Goal: Use online tool/utility: Use online tool/utility

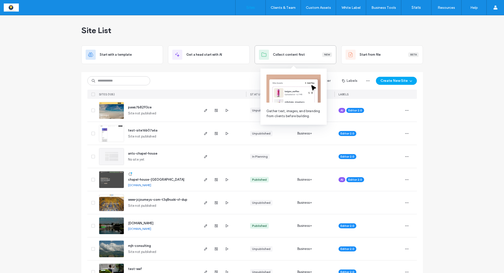
scroll to position [0, 0]
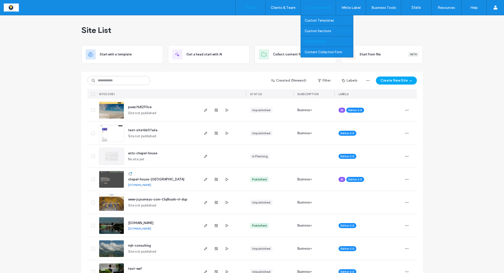
click at [313, 43] on label "Widget Builder" at bounding box center [316, 42] width 22 height 4
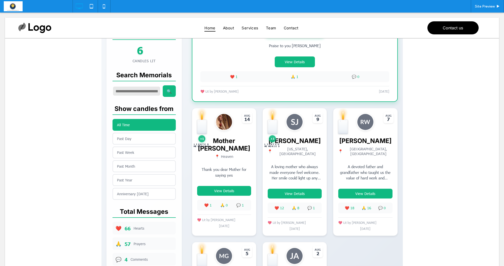
scroll to position [196, 0]
click at [485, 7] on span "Site Preview" at bounding box center [485, 6] width 20 height 4
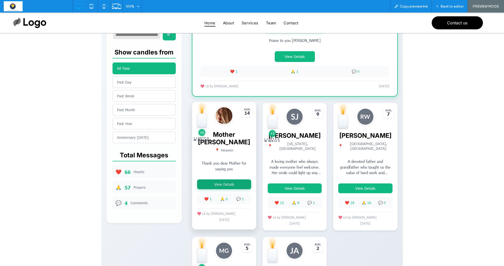
click at [223, 182] on button "View Details" at bounding box center [224, 185] width 54 height 10
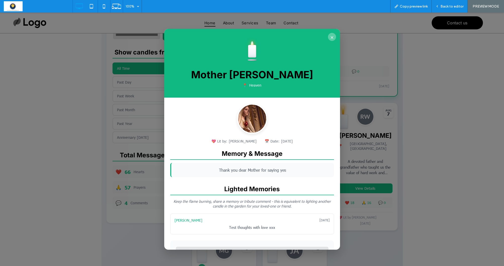
click at [331, 34] on button "×" at bounding box center [332, 37] width 8 height 8
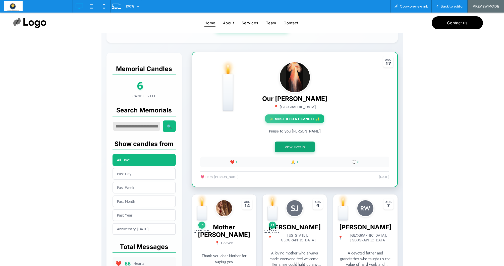
scroll to position [105, 0]
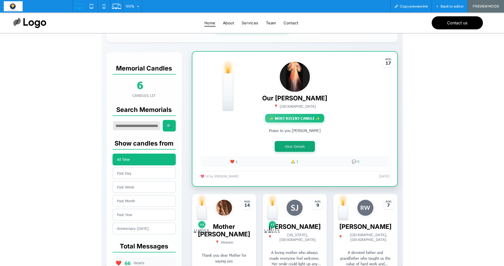
click at [297, 149] on button "View Details" at bounding box center [295, 146] width 40 height 11
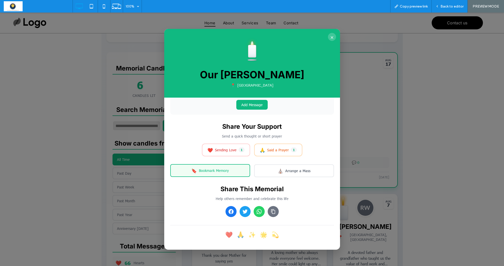
scroll to position [208, 0]
click at [228, 173] on span "Bookmark Memory" at bounding box center [214, 171] width 30 height 5
click at [239, 170] on button "🔖 Bookmark Memory" at bounding box center [210, 171] width 80 height 13
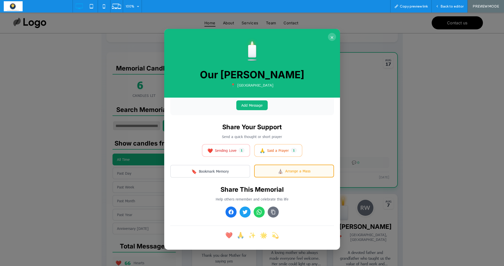
click at [298, 170] on span "Arrange a Mass" at bounding box center [297, 171] width 25 height 5
click at [296, 171] on span "Arrange a Mass" at bounding box center [297, 171] width 25 height 5
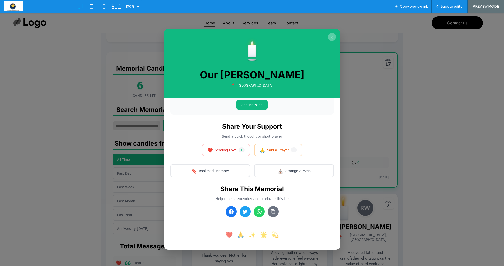
click at [331, 37] on button "×" at bounding box center [332, 37] width 8 height 8
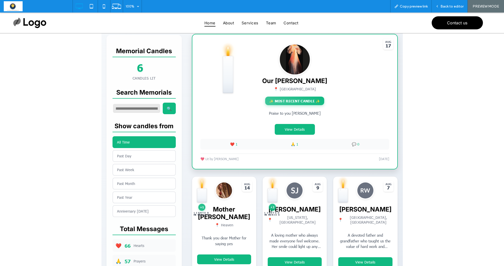
scroll to position [124, 0]
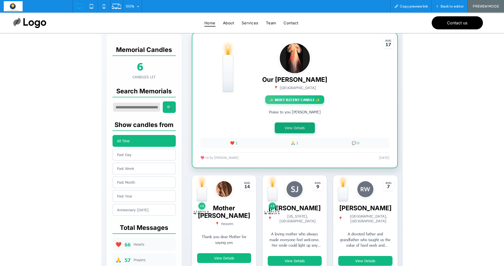
click at [296, 131] on button "View Details" at bounding box center [295, 128] width 40 height 11
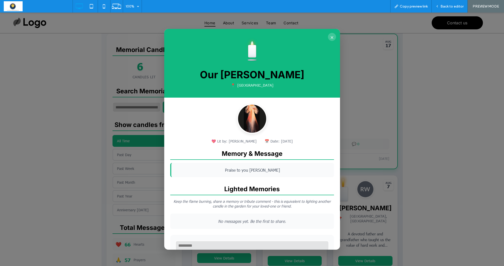
scroll to position [0, 0]
click at [332, 36] on button "×" at bounding box center [332, 37] width 8 height 8
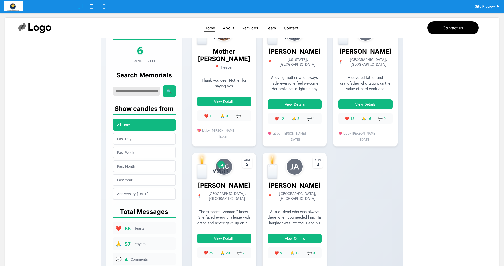
scroll to position [285, 0]
